Goal: Navigation & Orientation: Find specific page/section

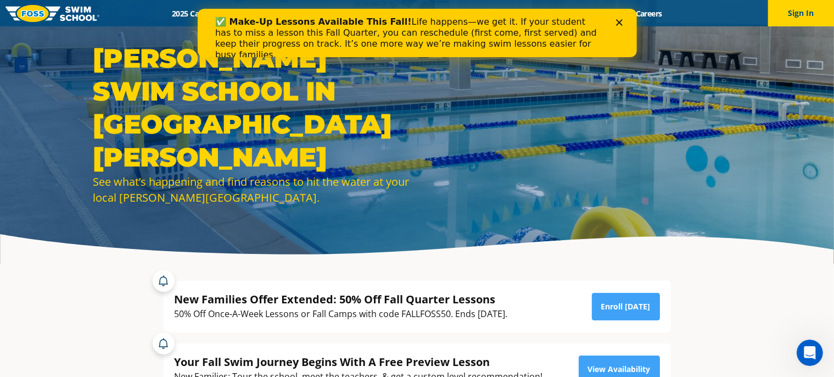
click at [617, 25] on polygon "Close" at bounding box center [618, 22] width 7 height 7
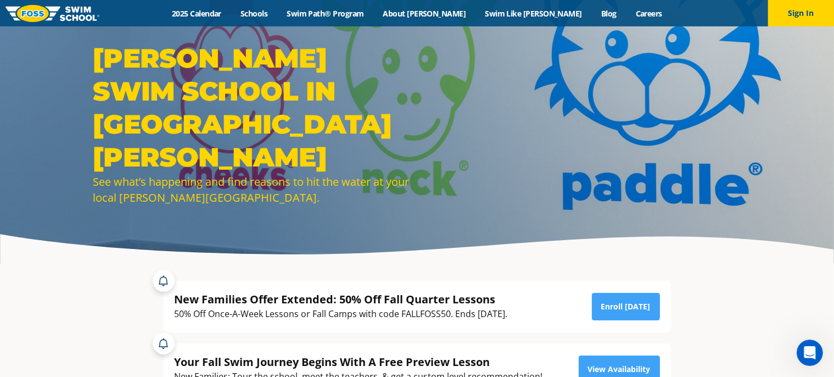
click at [90, 299] on section "New Families Offer Extended: 50% Off Fall Quarter Lessons 50% Off Once-A-Week L…" at bounding box center [417, 363] width 659 height 199
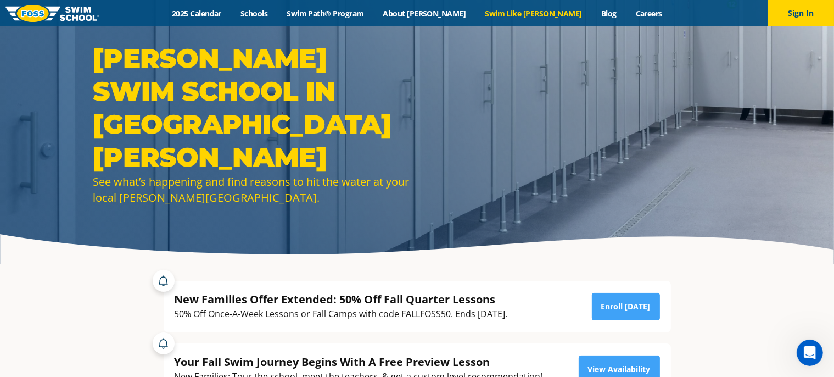
click at [507, 16] on link "Swim Like [PERSON_NAME]" at bounding box center [533, 13] width 116 height 10
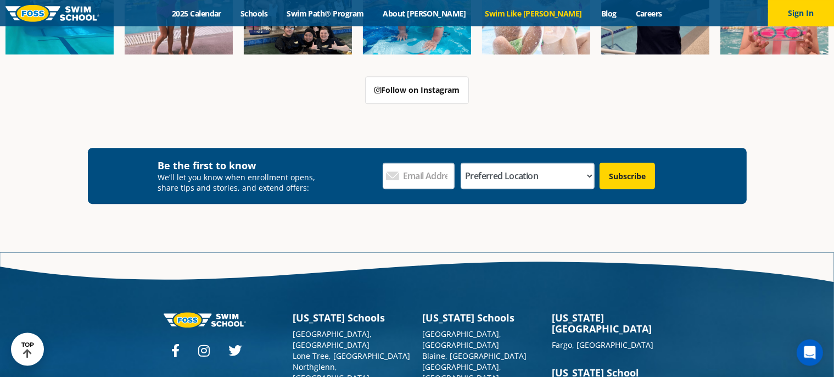
scroll to position [3215, 0]
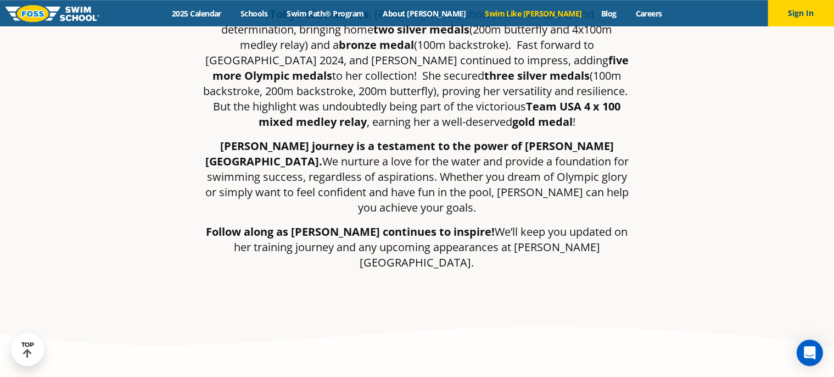
scroll to position [0, 0]
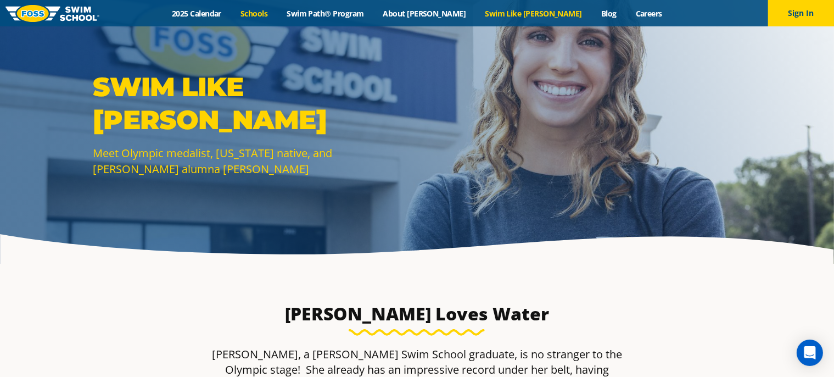
click at [277, 14] on link "Schools" at bounding box center [254, 13] width 46 height 10
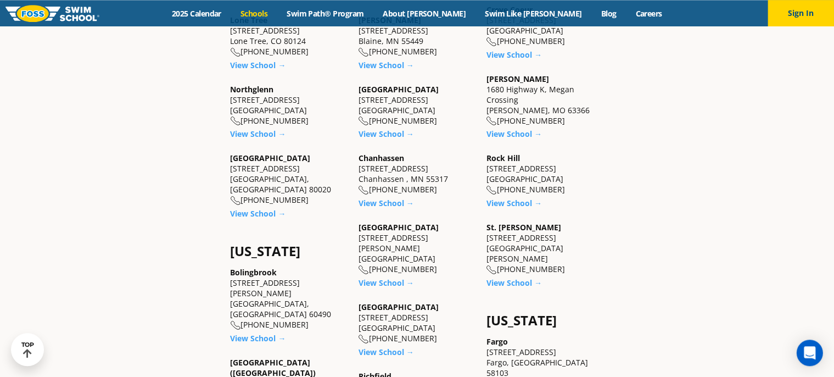
scroll to position [479, 0]
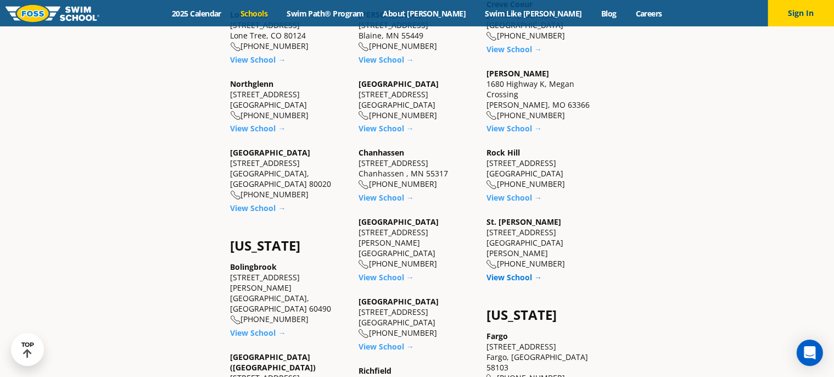
click at [528, 272] on link "View School →" at bounding box center [513, 277] width 55 height 10
